Goal: Find specific page/section: Find specific page/section

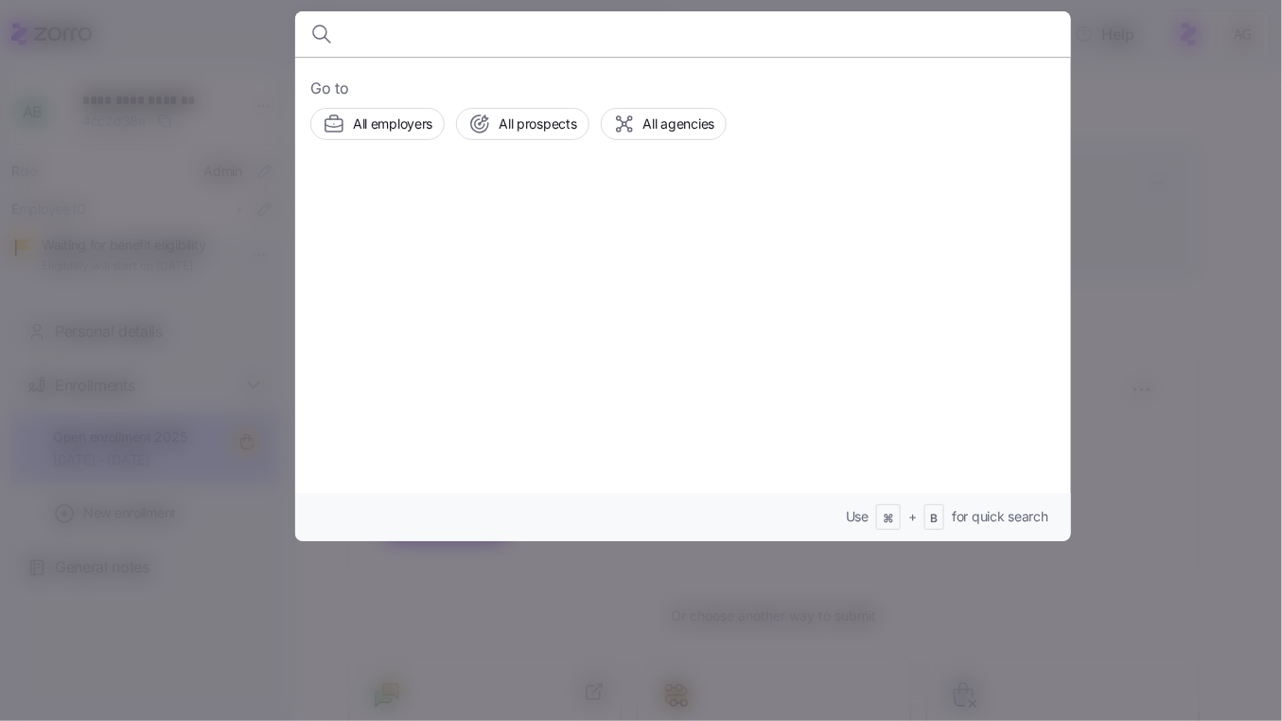
scroll to position [49, 0]
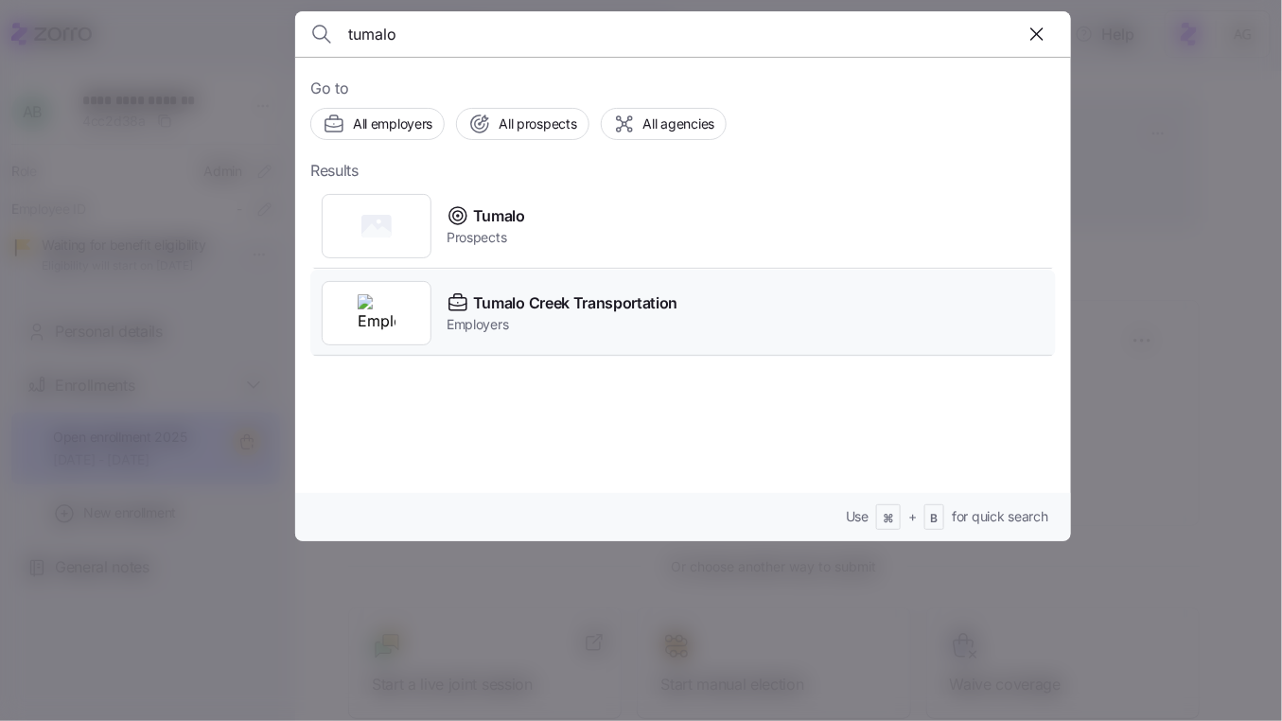
type input "tumalo"
click at [483, 291] on span "Tumalo Creek Transportation" at bounding box center [575, 303] width 204 height 24
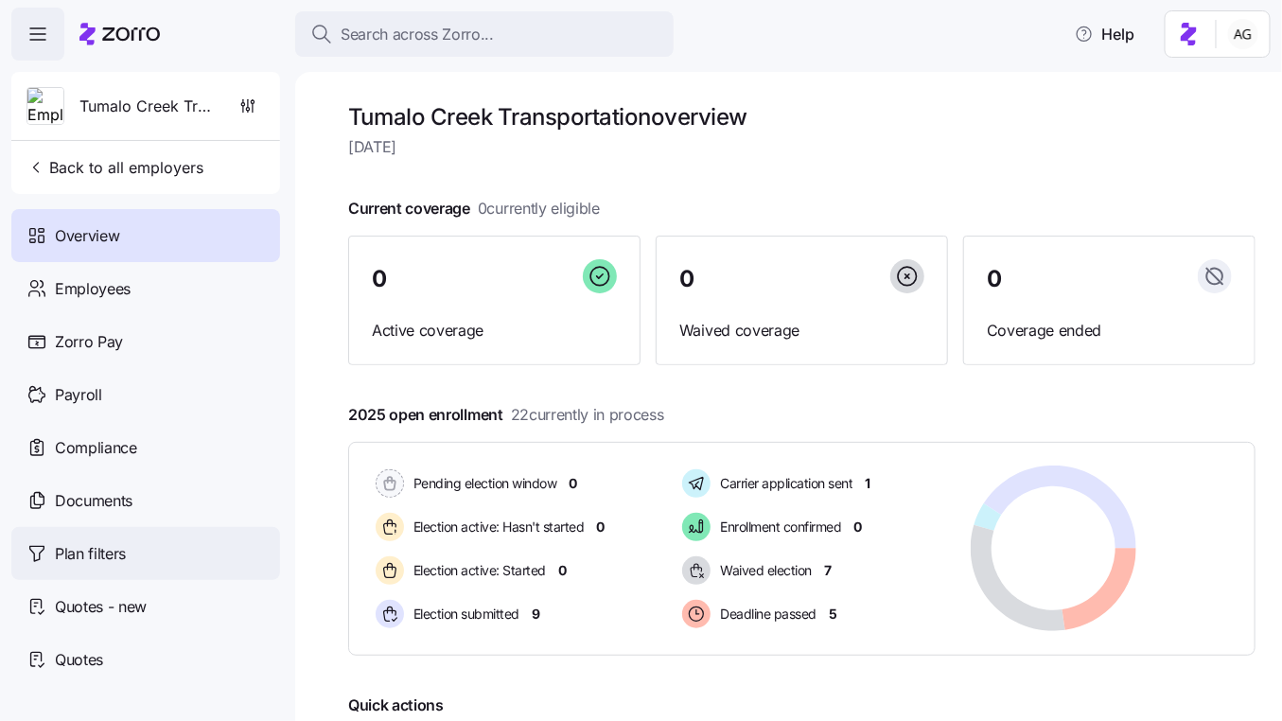
click at [99, 558] on span "Plan filters" at bounding box center [90, 554] width 71 height 24
